Goal: Task Accomplishment & Management: Manage account settings

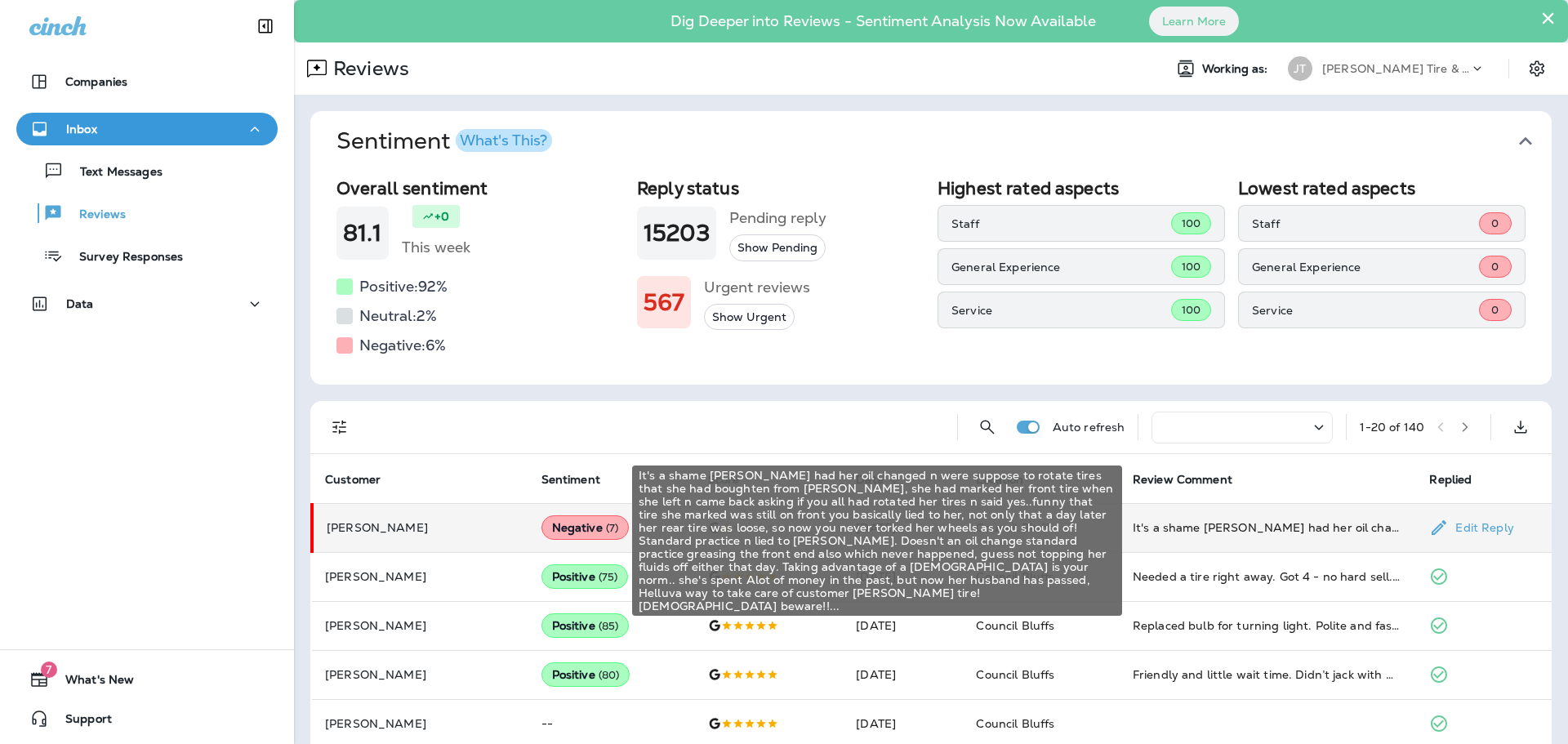
click at [1212, 529] on div "It's a shame [PERSON_NAME] had her oil changed n were suppose to rotate tires t…" at bounding box center [1268, 527] width 272 height 16
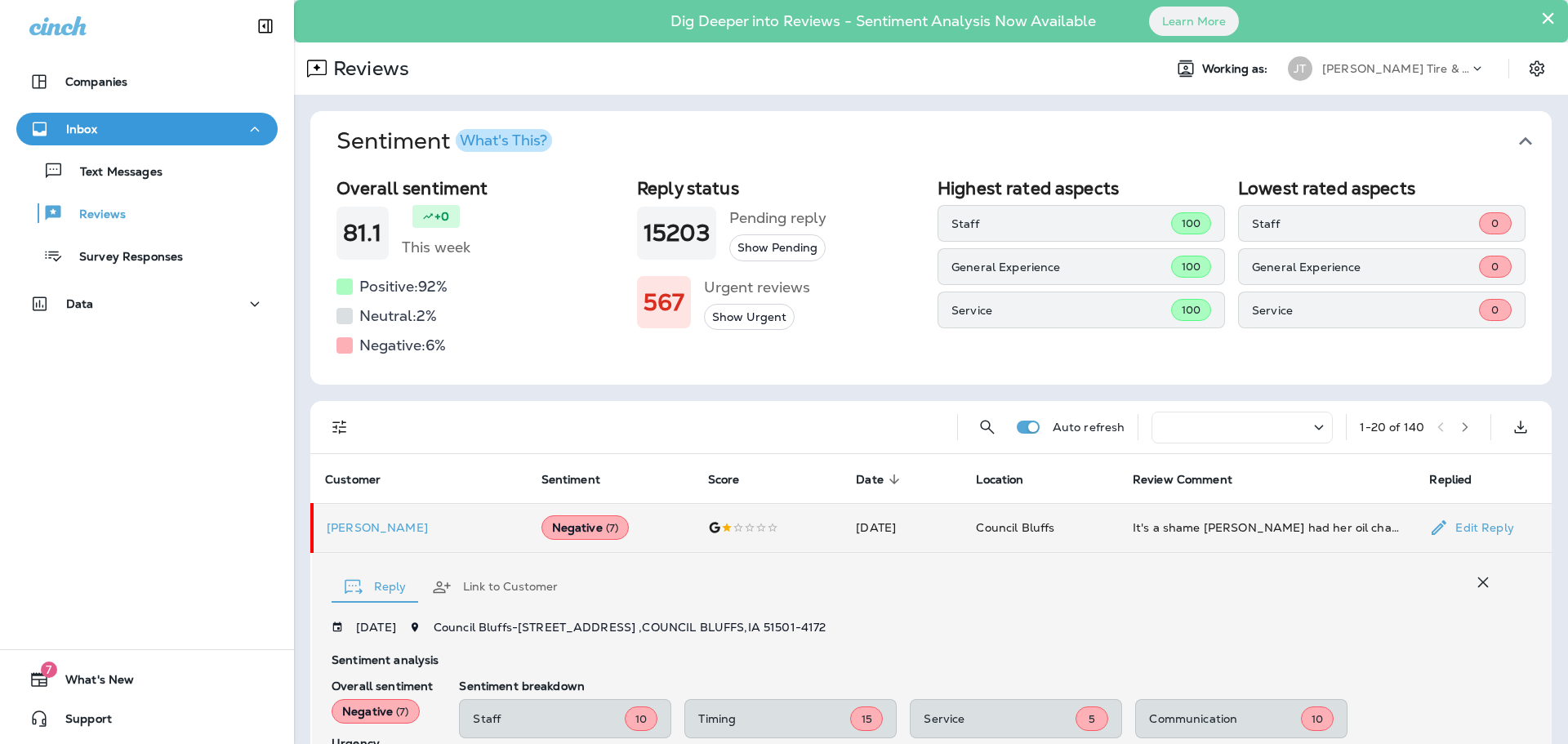
scroll to position [357, 0]
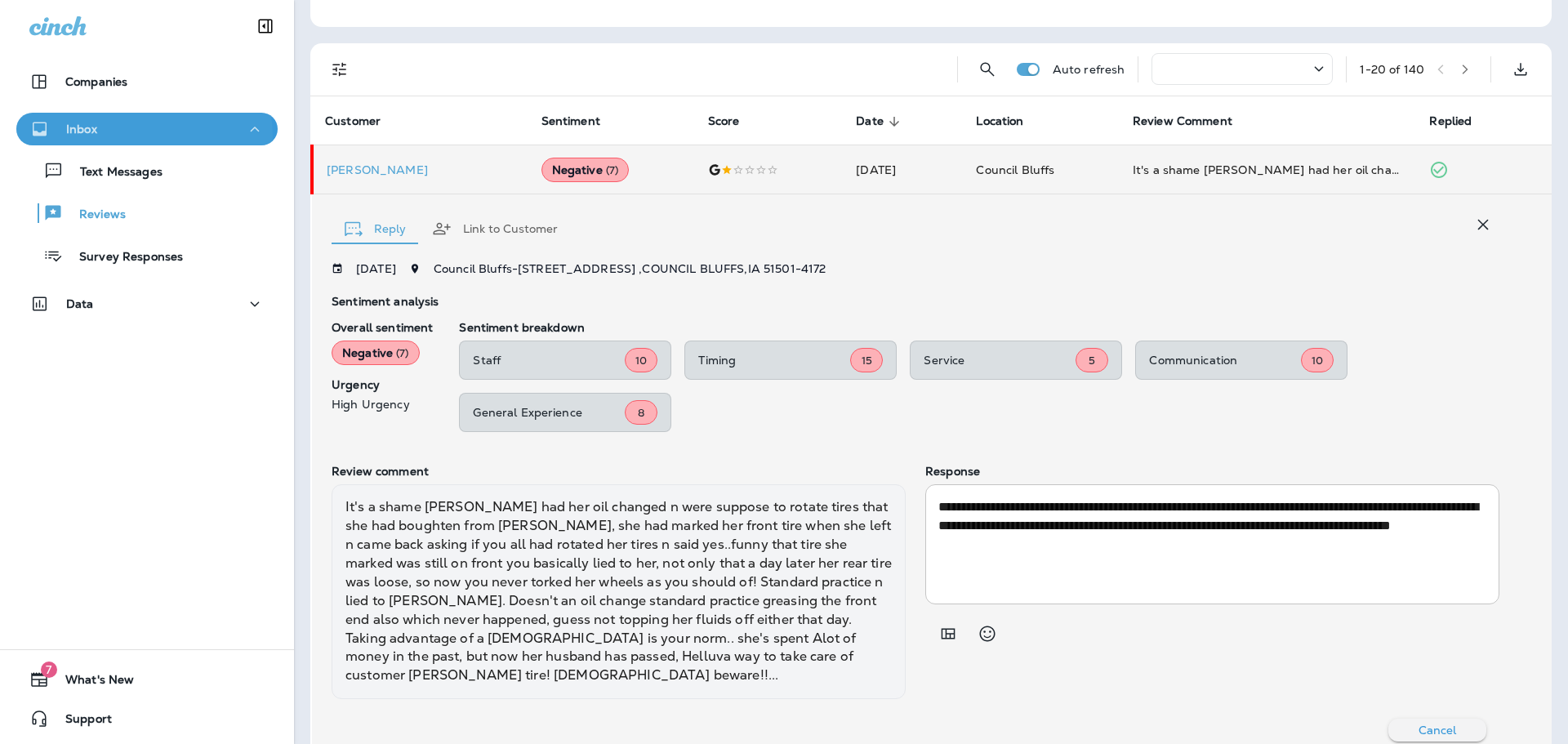
drag, startPoint x: 138, startPoint y: 136, endPoint x: 142, endPoint y: 121, distance: 15.5
click at [139, 131] on div "Inbox" at bounding box center [147, 129] width 235 height 21
click at [1473, 228] on icon "button" at bounding box center [1483, 224] width 20 height 20
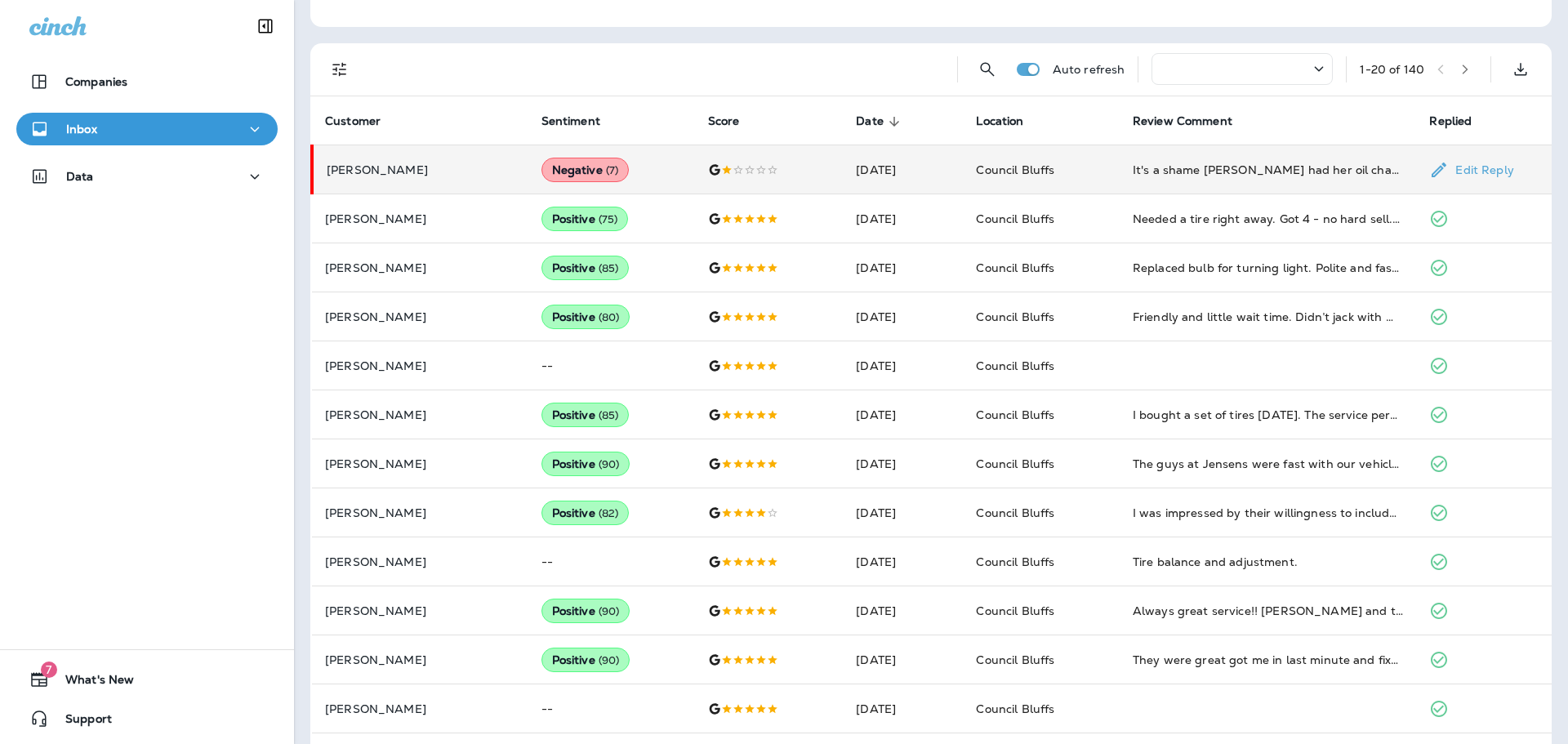
click at [717, 172] on div at bounding box center [769, 170] width 122 height 13
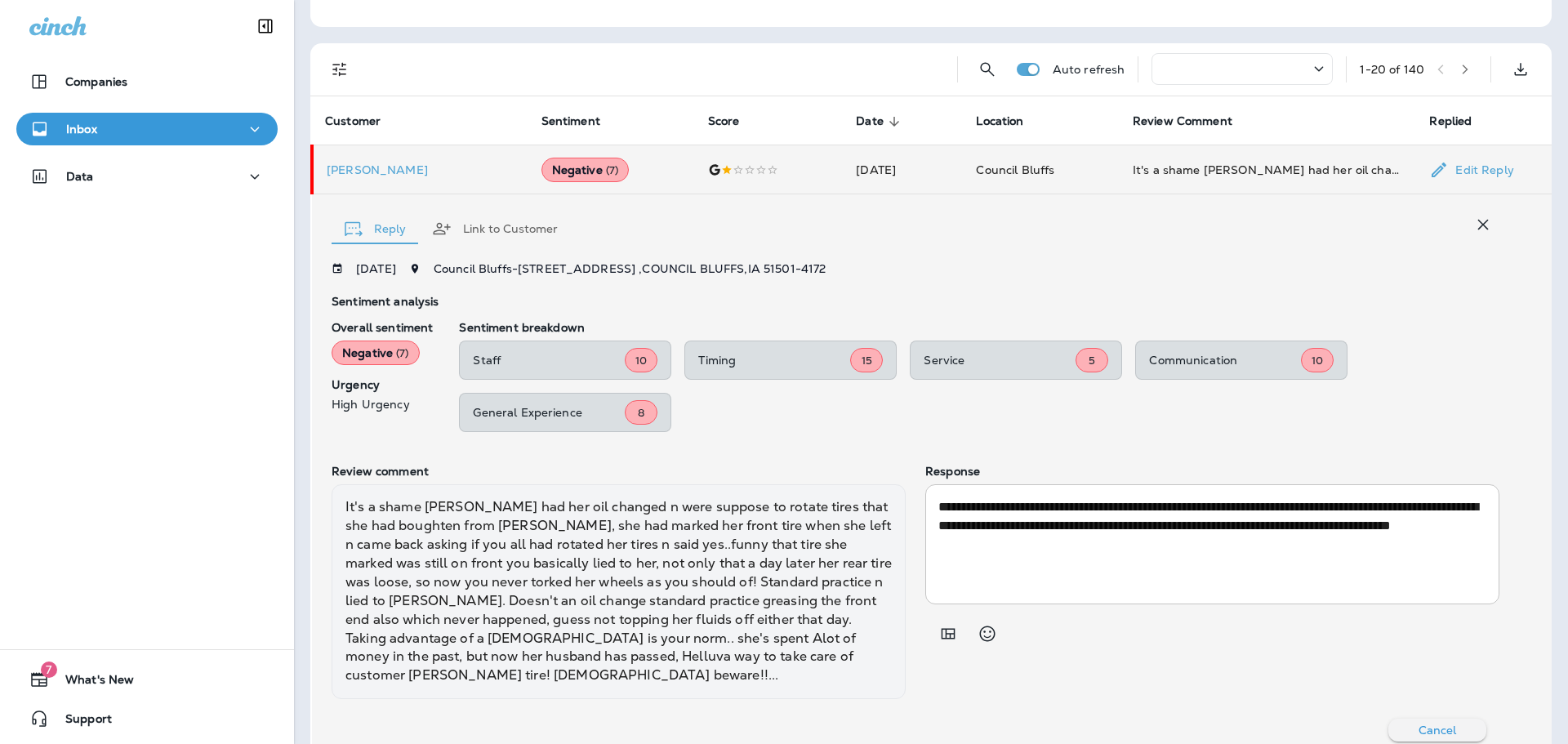
drag, startPoint x: 871, startPoint y: 173, endPoint x: 890, endPoint y: 169, distance: 19.4
click at [871, 173] on td "[DATE]" at bounding box center [902, 169] width 120 height 49
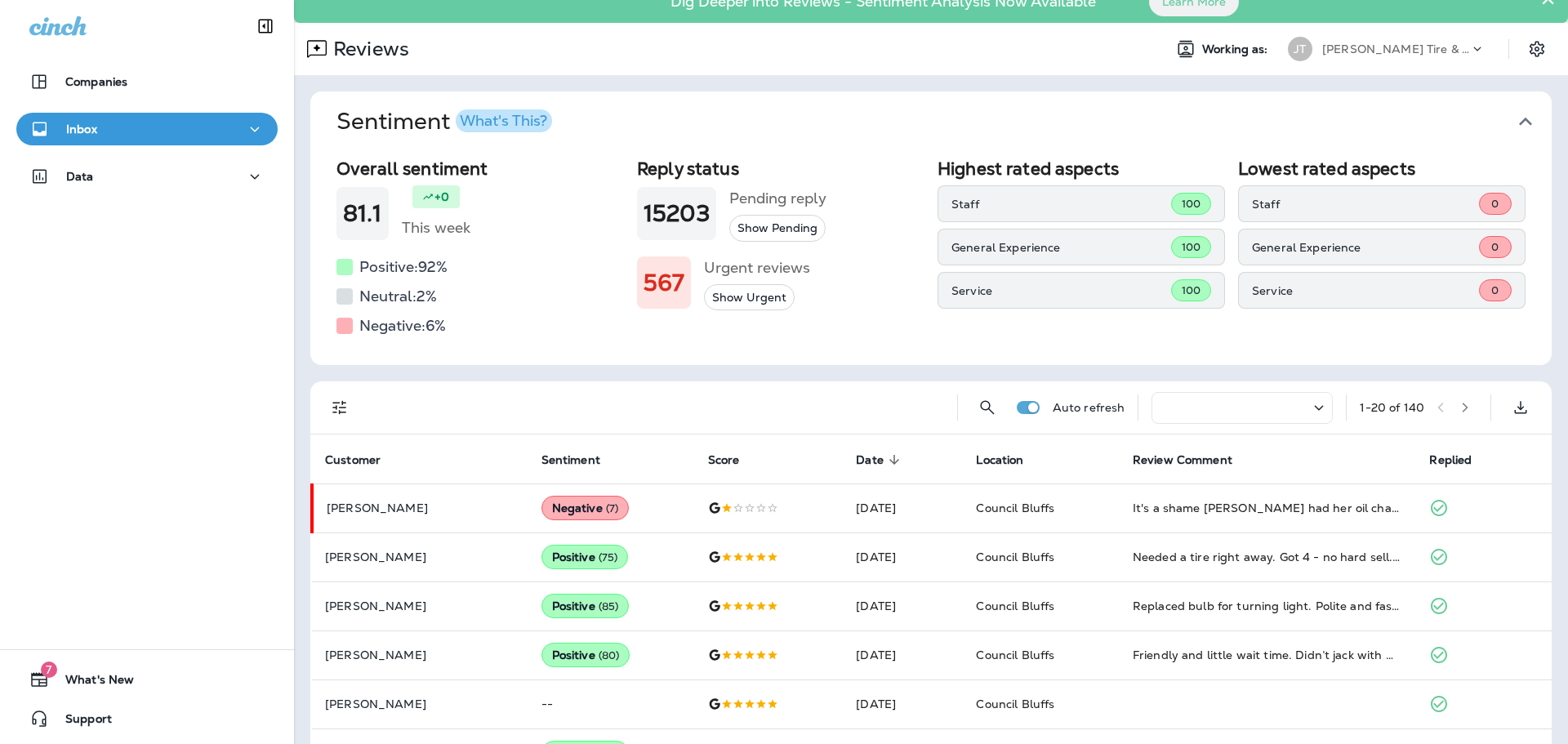
scroll to position [0, 0]
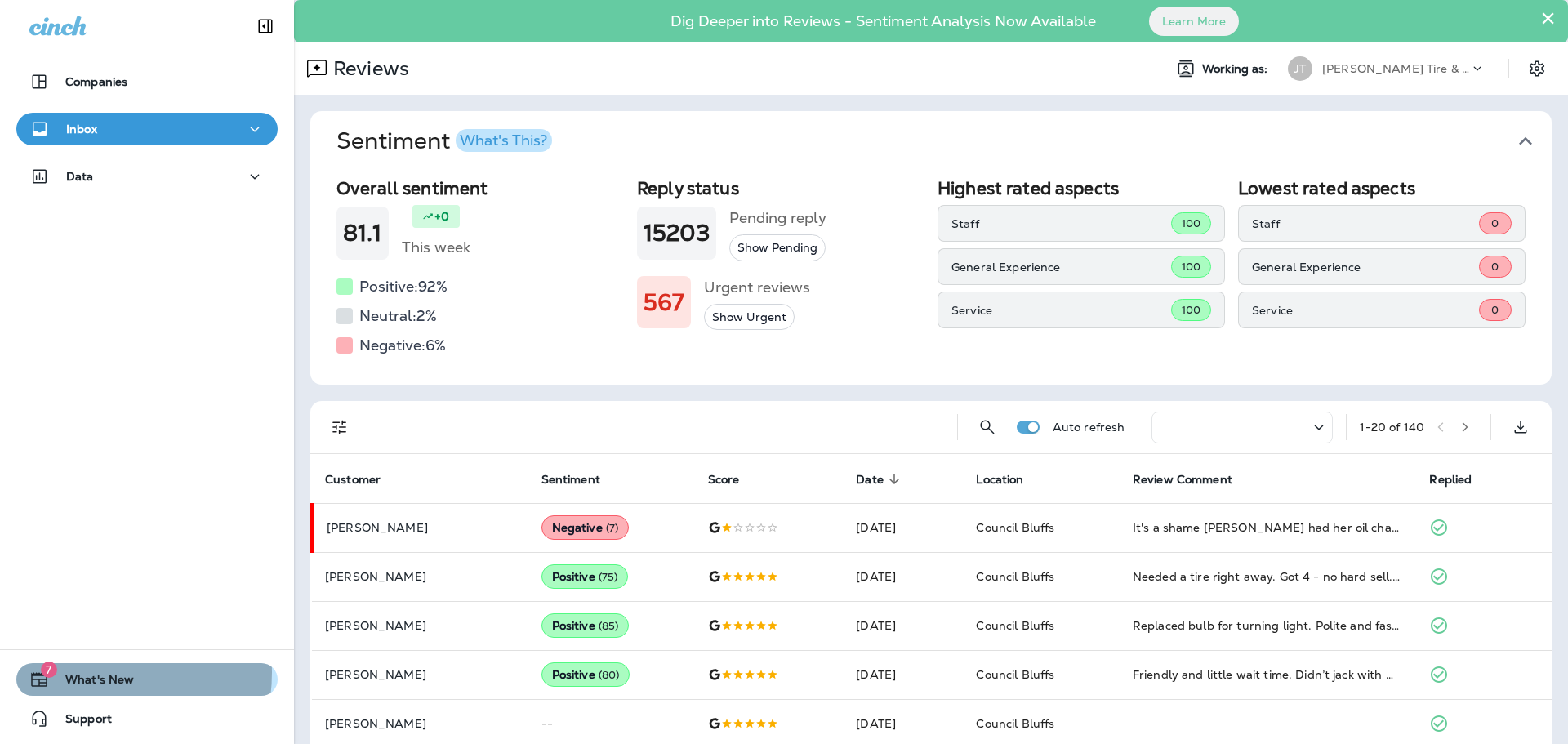
click at [93, 673] on span "What's New" at bounding box center [91, 683] width 85 height 20
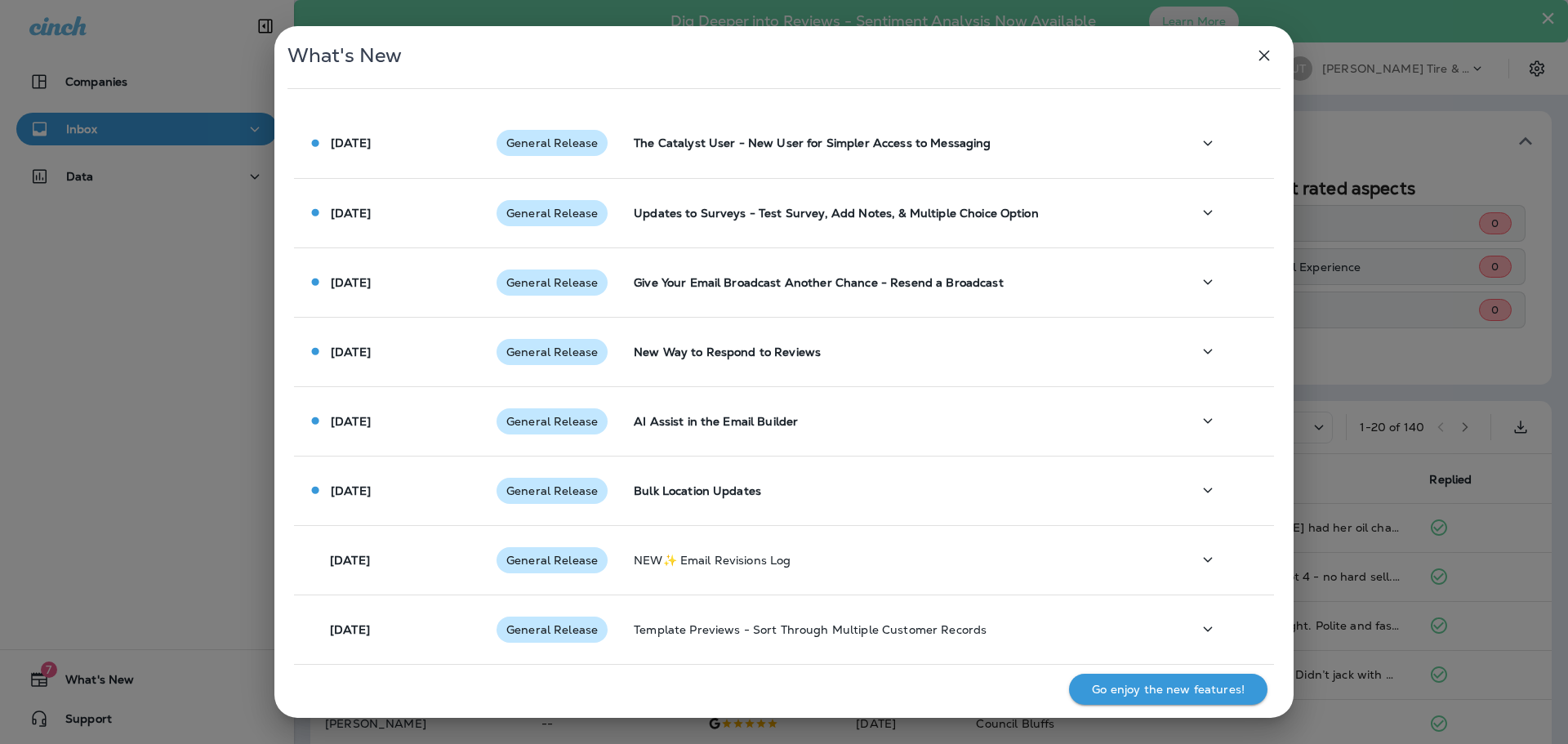
click at [1256, 64] on icon "button" at bounding box center [1264, 55] width 20 height 20
